Goal: Information Seeking & Learning: Learn about a topic

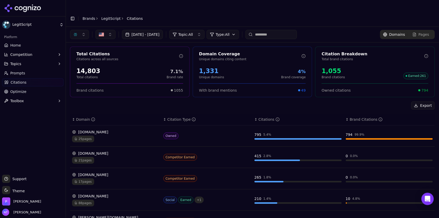
click at [78, 30] on button "button" at bounding box center [79, 34] width 19 height 9
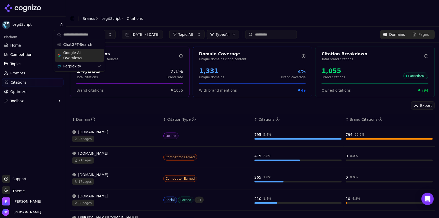
click at [80, 44] on span "ChatGPT-Search" at bounding box center [77, 44] width 29 height 5
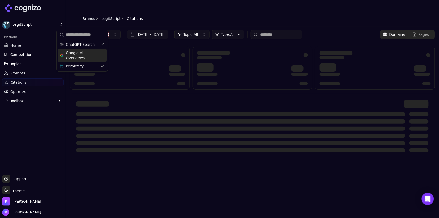
click at [79, 56] on span "Google AI Overviews" at bounding box center [82, 55] width 32 height 10
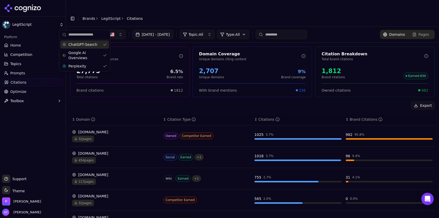
click at [87, 46] on span "ChatGPT-Search" at bounding box center [82, 44] width 29 height 5
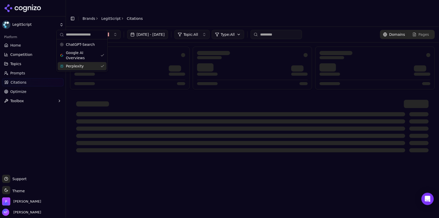
click at [85, 65] on div "Perplexity" at bounding box center [82, 66] width 49 height 8
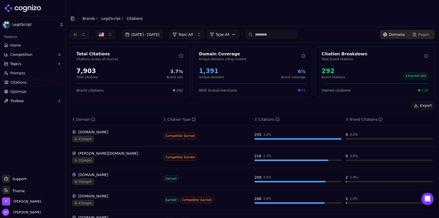
click at [81, 30] on button "button" at bounding box center [79, 34] width 19 height 9
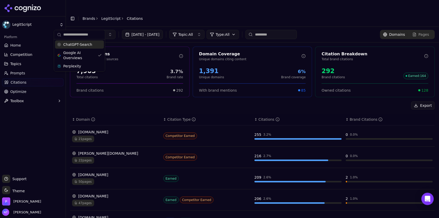
click at [81, 43] on span "ChatGPT-Search" at bounding box center [77, 44] width 29 height 5
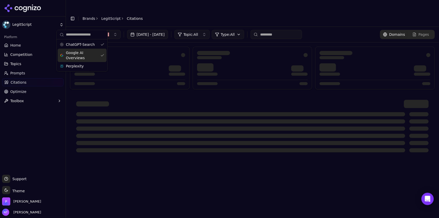
click at [78, 56] on span "Google AI Overviews" at bounding box center [82, 55] width 32 height 10
click at [264, 10] on header "Toggle Sidebar Brands LegitScript Citations" at bounding box center [252, 18] width 373 height 16
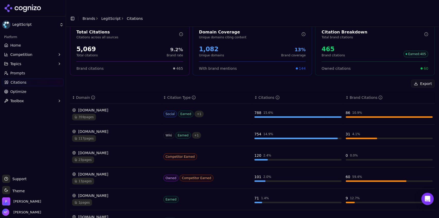
scroll to position [126, 0]
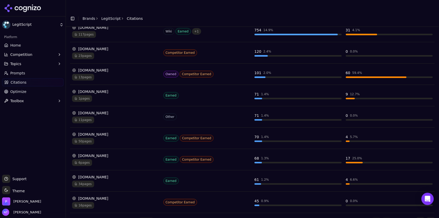
click at [417, 217] on button "Go to next page" at bounding box center [421, 221] width 8 height 8
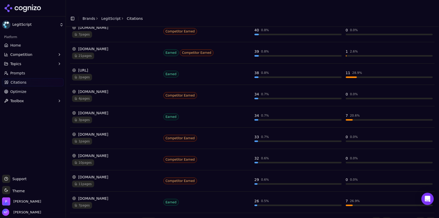
click at [386, 217] on button "Go to previous page" at bounding box center [387, 221] width 8 height 8
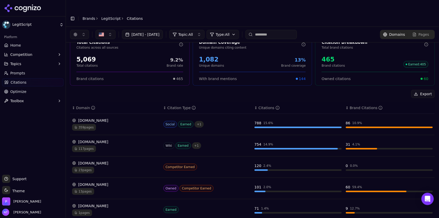
scroll to position [0, 0]
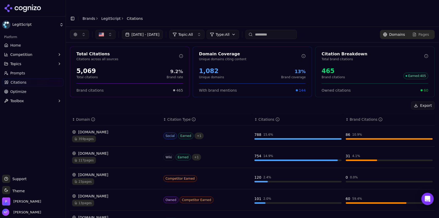
click at [270, 30] on input at bounding box center [271, 34] width 51 height 9
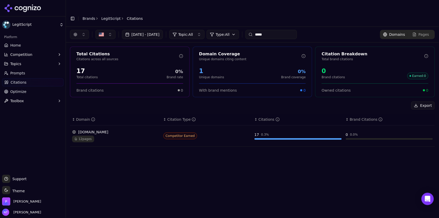
type input "*****"
click at [84, 30] on button "button" at bounding box center [79, 34] width 19 height 9
click at [75, 57] on span "Google AI Overviews" at bounding box center [79, 55] width 32 height 10
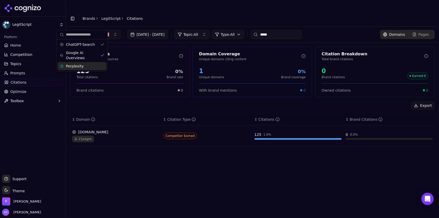
click at [77, 67] on span "Perplexity" at bounding box center [75, 66] width 18 height 5
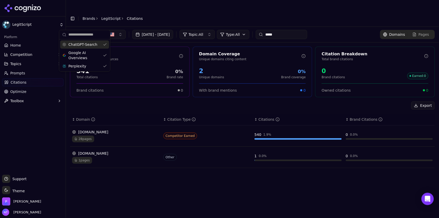
click at [289, 30] on input "*****" at bounding box center [281, 34] width 51 height 9
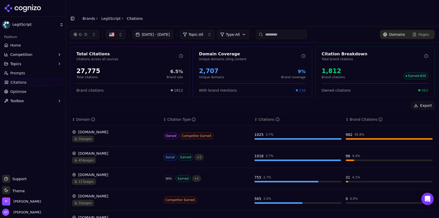
click at [83, 32] on div "button" at bounding box center [80, 34] width 14 height 4
click at [81, 47] on span "ChatGPT-Search" at bounding box center [82, 44] width 29 height 5
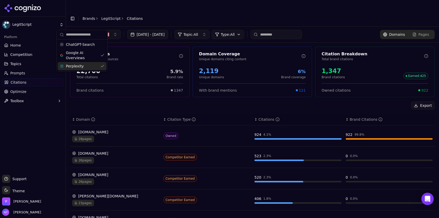
click at [79, 65] on span "Perplexity" at bounding box center [75, 66] width 18 height 5
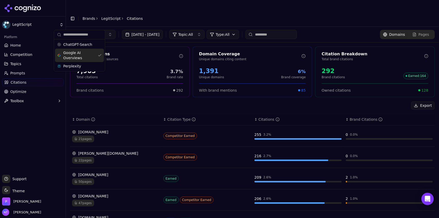
click at [160, 11] on header "Toggle Sidebar Brands LegitScript Citations" at bounding box center [252, 18] width 373 height 16
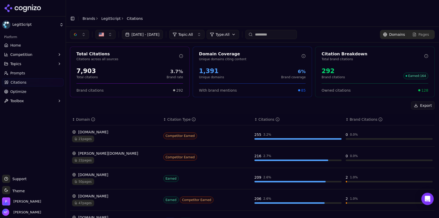
click at [439, 10] on div at bounding box center [219, 5] width 439 height 10
click at [284, 30] on input at bounding box center [271, 34] width 51 height 9
type input "******"
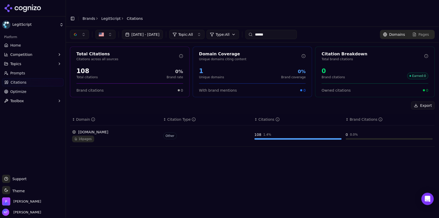
click at [117, 130] on div "[DOMAIN_NAME]" at bounding box center [115, 132] width 87 height 5
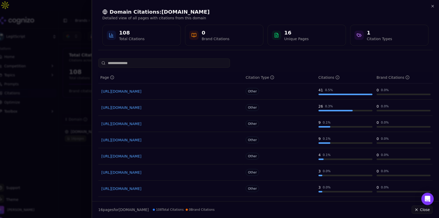
click at [167, 92] on link "[URL][DOMAIN_NAME]" at bounding box center [170, 91] width 139 height 5
